Goal: Complete application form

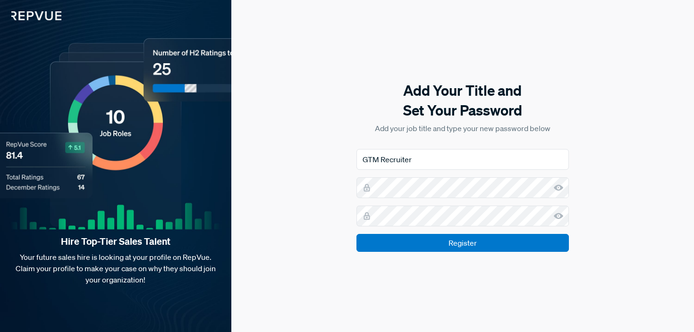
click at [557, 188] on icon at bounding box center [558, 187] width 9 height 9
click at [558, 219] on use at bounding box center [558, 216] width 9 height 6
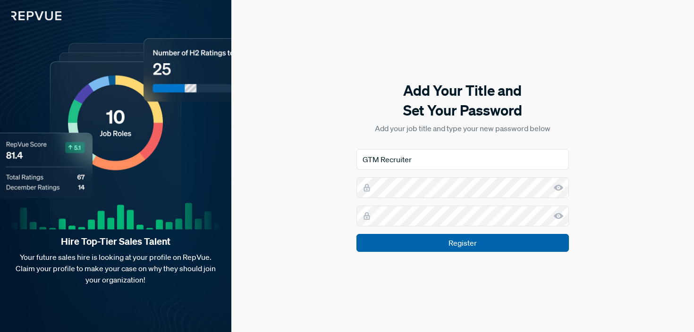
click at [486, 243] on input "Register" at bounding box center [462, 243] width 212 height 18
